Goal: Information Seeking & Learning: Learn about a topic

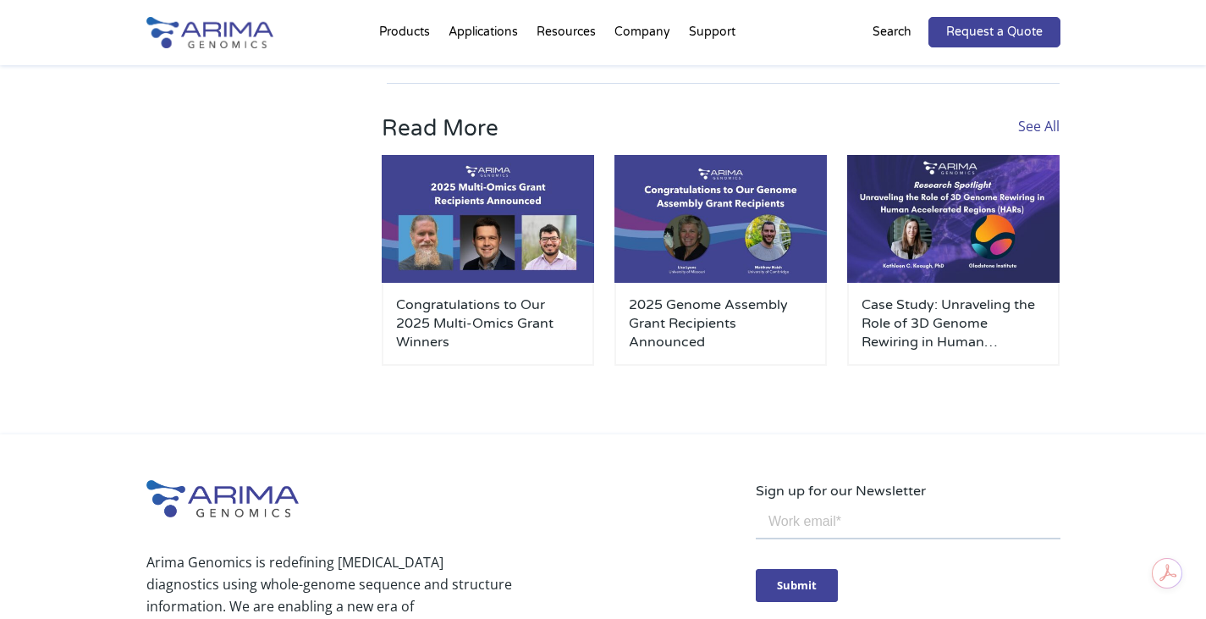
scroll to position [4720, 0]
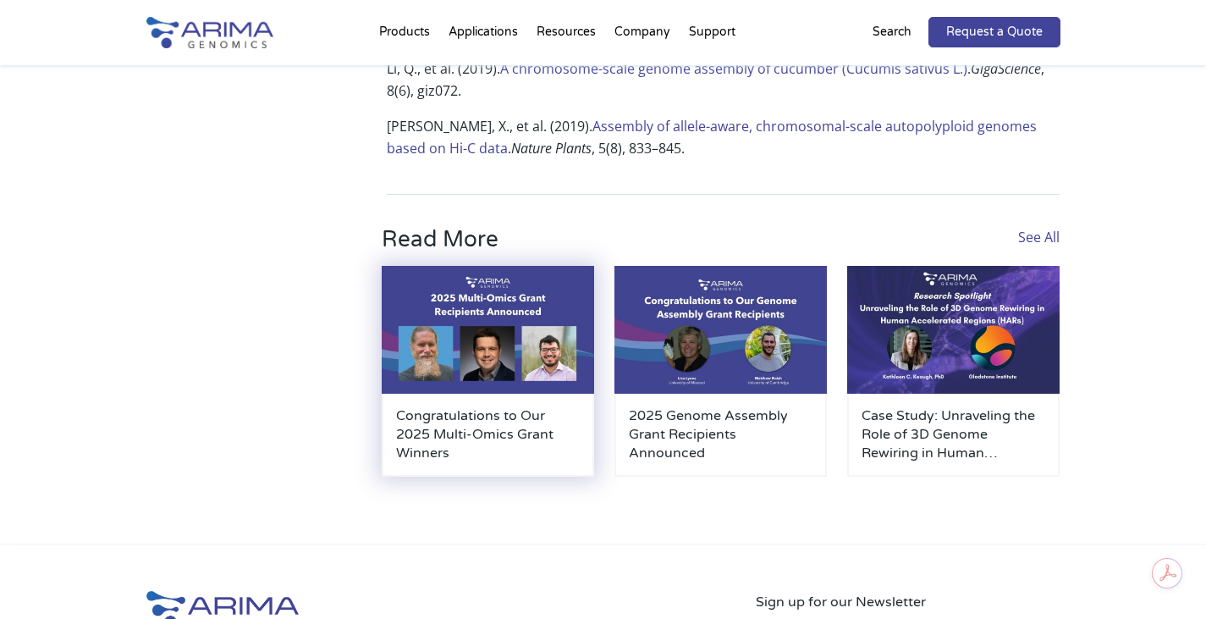
click at [493, 406] on h3 "Congratulations to Our 2025 Multi-Omics Grant Winners" at bounding box center [488, 434] width 184 height 56
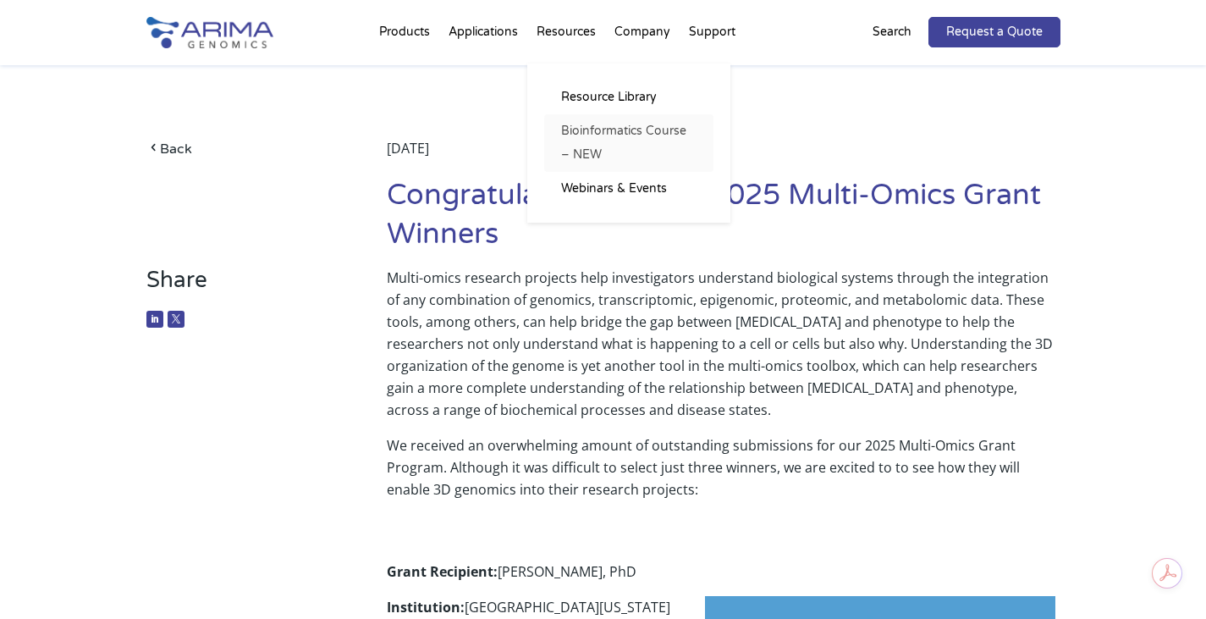
click at [617, 135] on link "Bioinformatics Course – NEW" at bounding box center [628, 143] width 169 height 58
click at [607, 184] on link "Webinars & Events" at bounding box center [628, 189] width 169 height 34
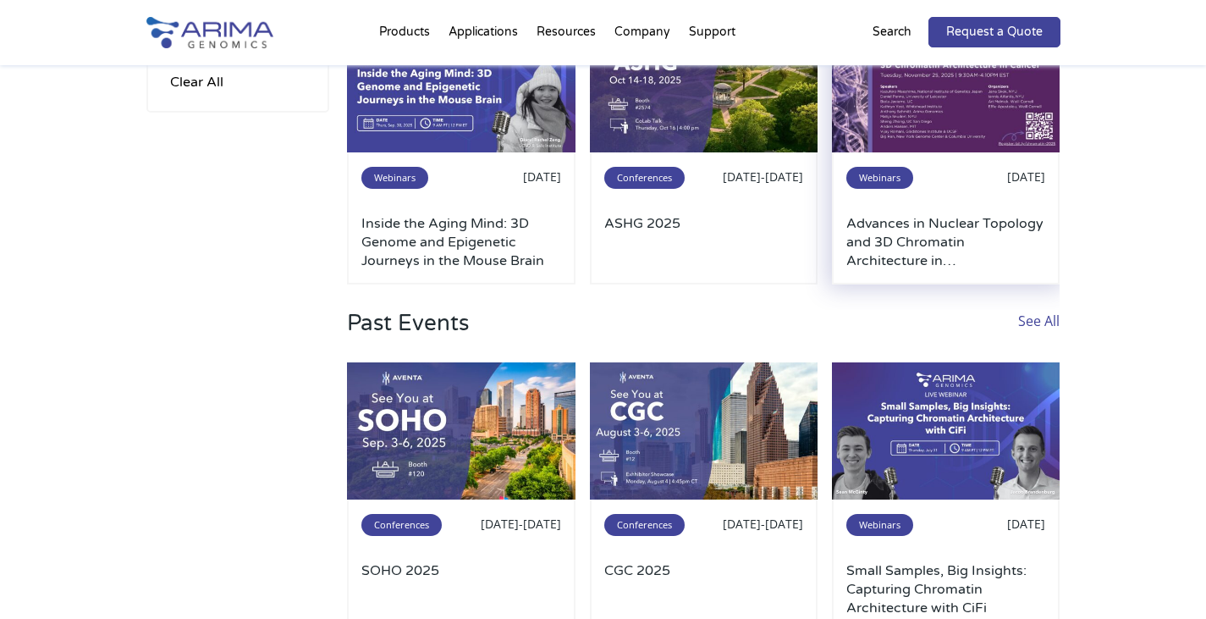
scroll to position [287, 0]
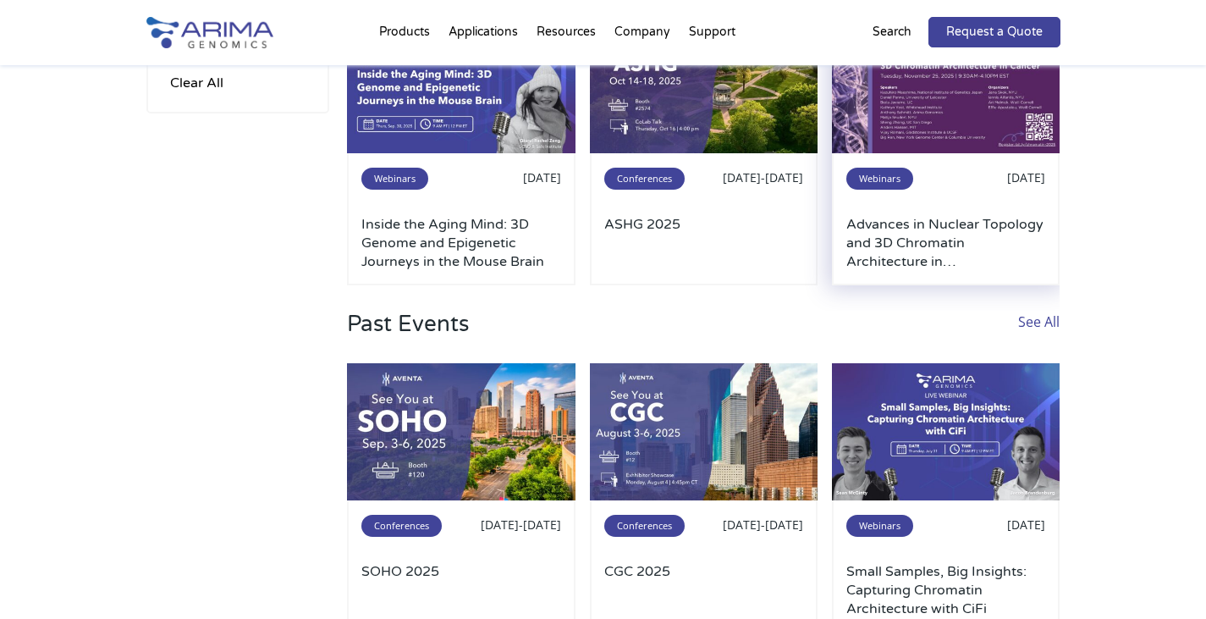
click at [934, 113] on img at bounding box center [946, 85] width 228 height 137
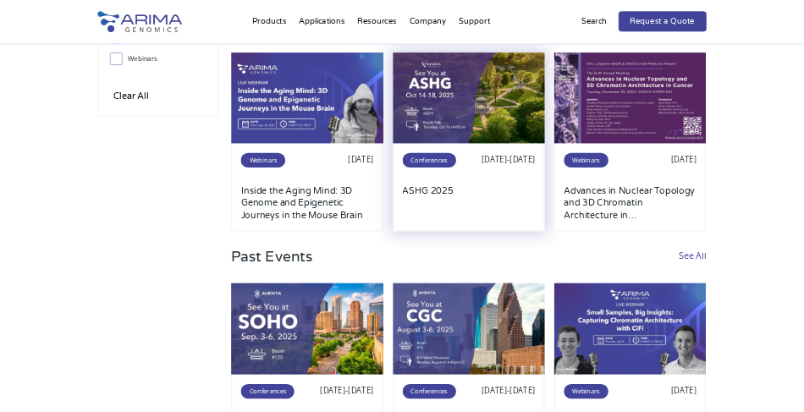
scroll to position [0, 0]
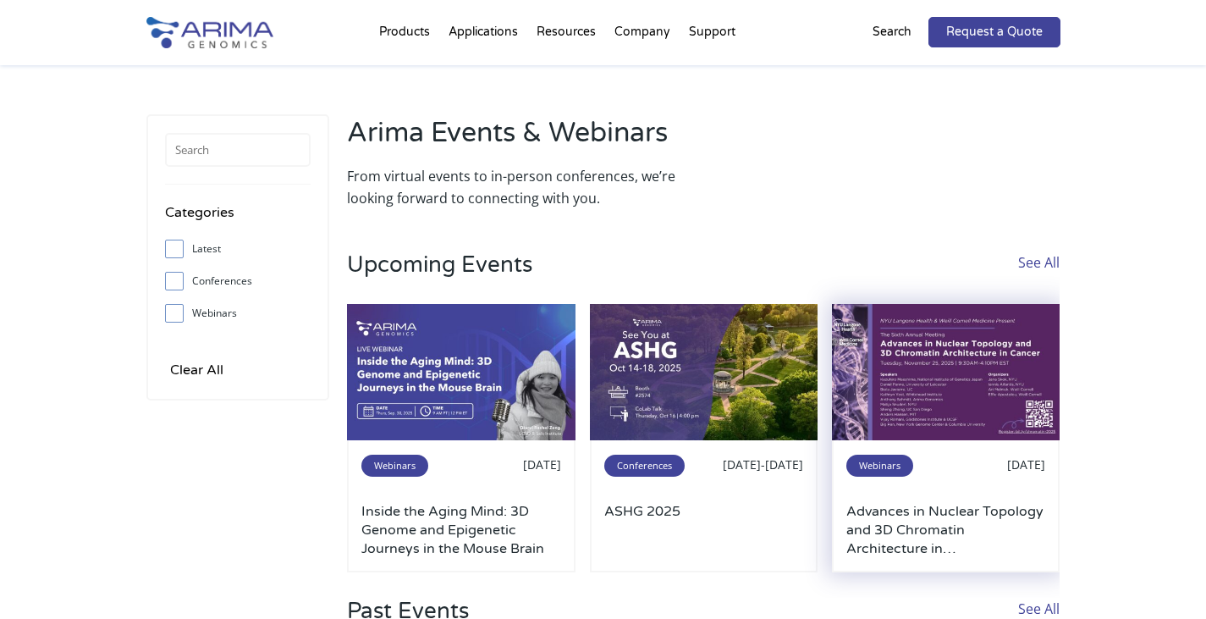
click at [962, 398] on img at bounding box center [946, 372] width 228 height 137
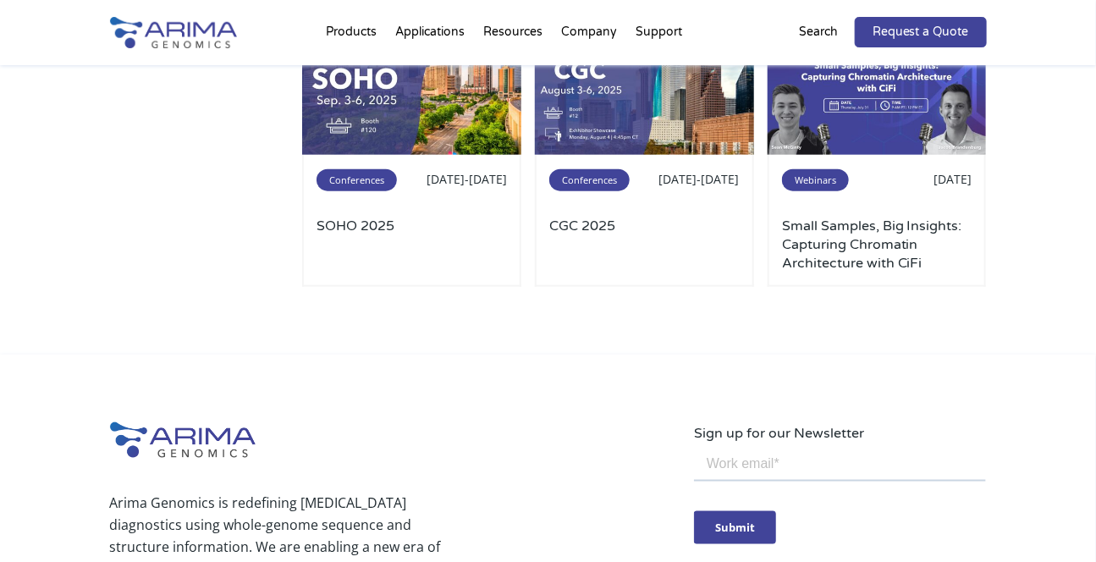
scroll to position [619, 0]
